Goal: Information Seeking & Learning: Learn about a topic

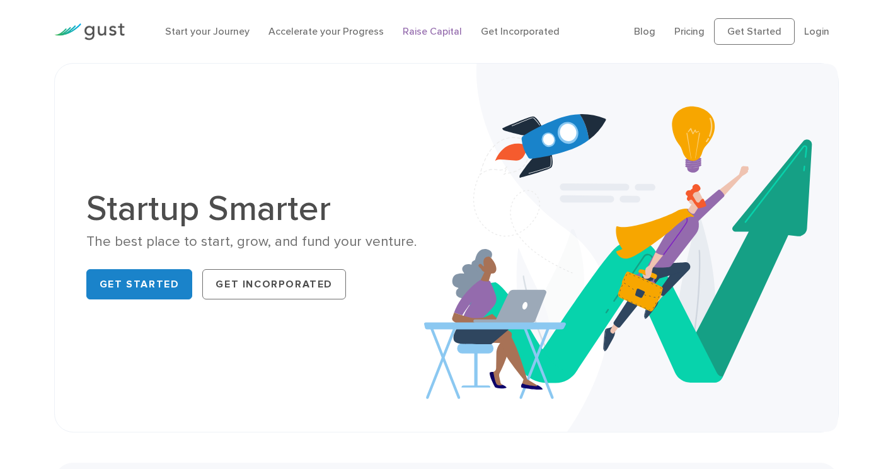
click at [410, 35] on link "Raise Capital" at bounding box center [432, 31] width 59 height 12
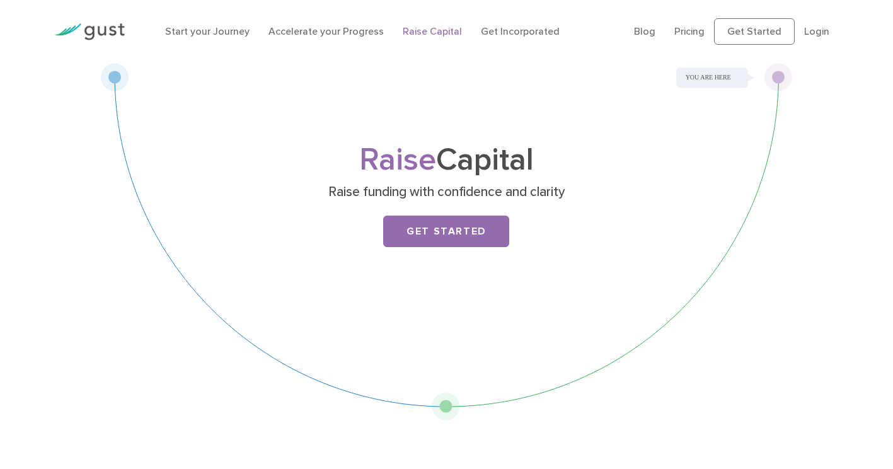
click at [683, 30] on link "Pricing" at bounding box center [689, 31] width 30 height 12
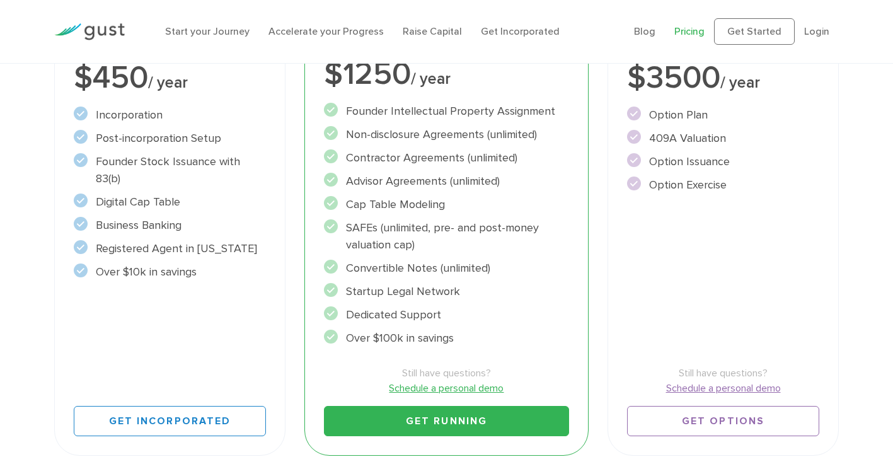
scroll to position [315, 0]
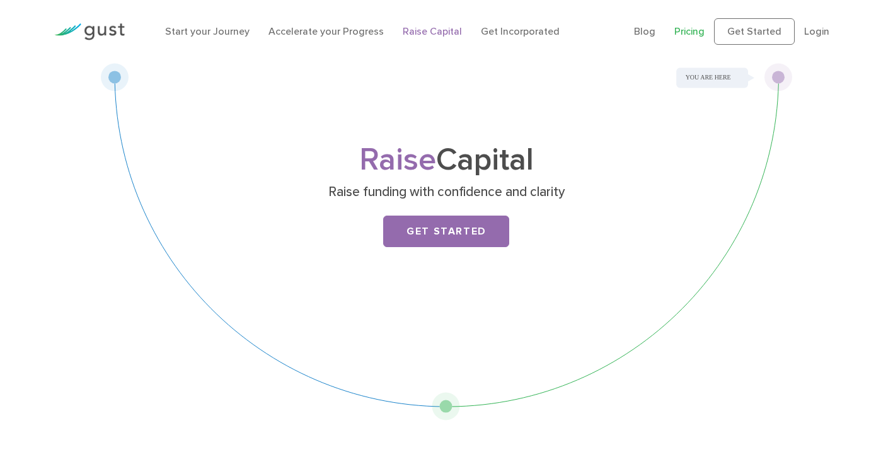
click at [701, 33] on link "Pricing" at bounding box center [689, 31] width 30 height 12
